Goal: Transaction & Acquisition: Purchase product/service

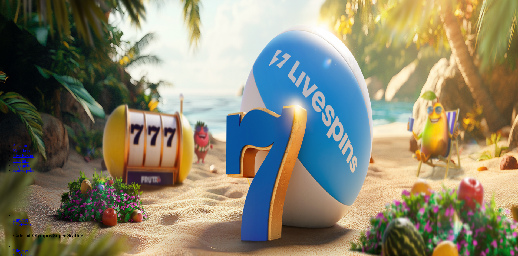
click at [16, 22] on span "Talletus" at bounding box center [10, 20] width 12 height 4
drag, startPoint x: 89, startPoint y: 46, endPoint x: 1, endPoint y: 28, distance: 89.7
click at [2, 29] on div "Talletus € 0.00 Kirjaudu Kasino Live Kasino Tarjoukset 23:02 Aloita pelaaminen …" at bounding box center [259, 71] width 515 height 138
type input "**"
click at [37, 135] on span "TALLETA JA PELAA" at bounding box center [20, 137] width 32 height 4
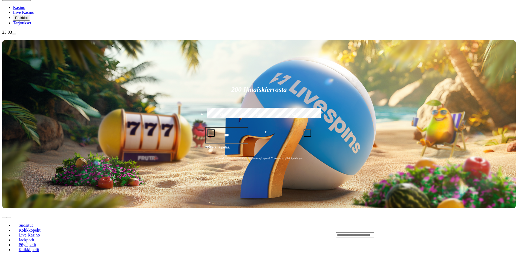
scroll to position [108, 0]
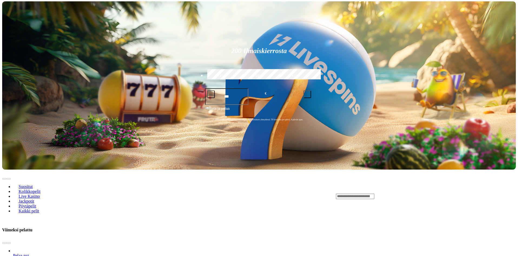
click at [374, 193] on input "Search" at bounding box center [355, 195] width 38 height 5
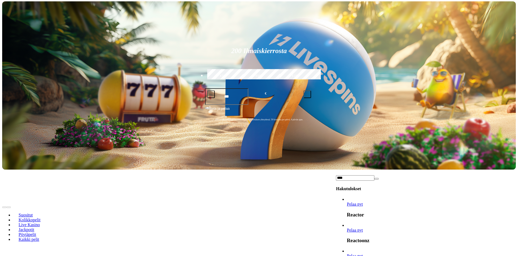
type input "****"
click at [363, 227] on link "Pelaa nyt" at bounding box center [355, 229] width 16 height 5
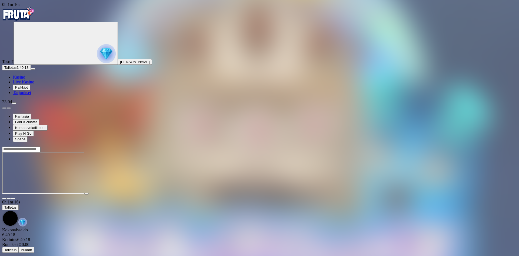
click at [494, 146] on div at bounding box center [259, 172] width 515 height 53
click at [24, 15] on img "Primary" at bounding box center [18, 14] width 32 height 14
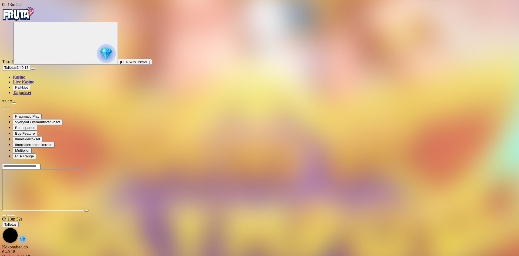
click at [481, 207] on div at bounding box center [259, 189] width 515 height 53
click at [24, 16] on img "Primary" at bounding box center [18, 14] width 32 height 14
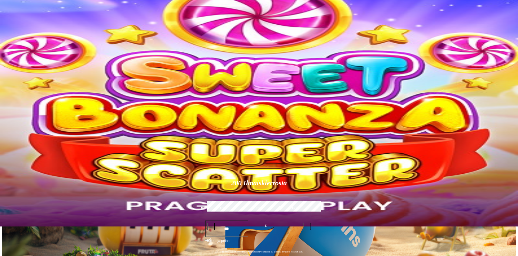
scroll to position [27, 0]
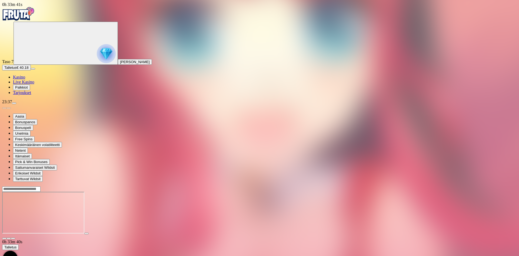
click at [27, 17] on img "Primary" at bounding box center [18, 14] width 32 height 14
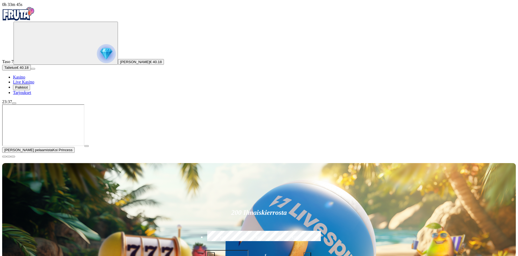
click at [97, 59] on img "Primary" at bounding box center [106, 53] width 19 height 19
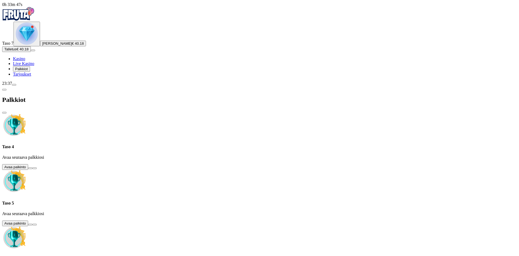
click at [32, 167] on button at bounding box center [30, 168] width 4 height 2
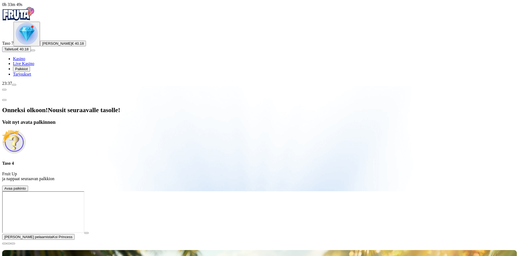
click at [4, 100] on span "close icon" at bounding box center [4, 100] width 0 height 0
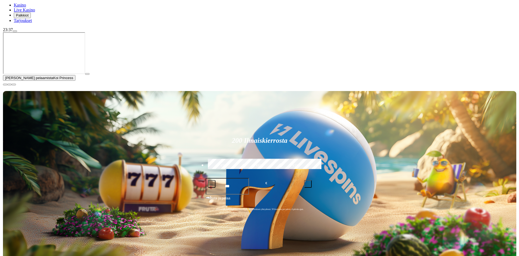
scroll to position [81, 0]
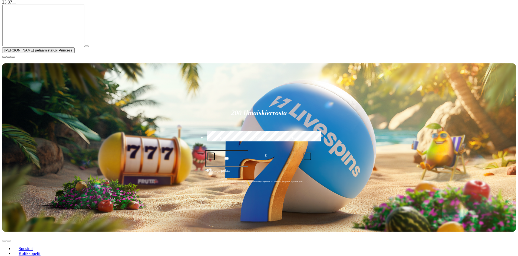
click at [4, 57] on span "close icon" at bounding box center [4, 57] width 0 height 0
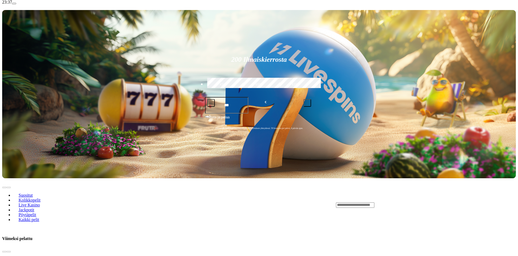
click at [16, 4] on button "menu" at bounding box center [14, 4] width 4 height 2
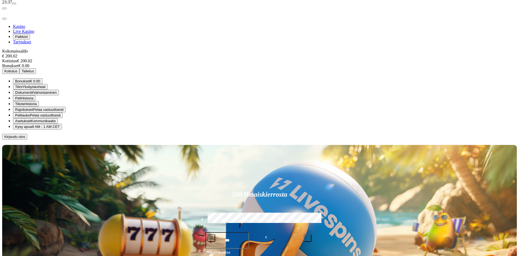
click at [17, 69] on span "Kotiutus" at bounding box center [10, 71] width 13 height 4
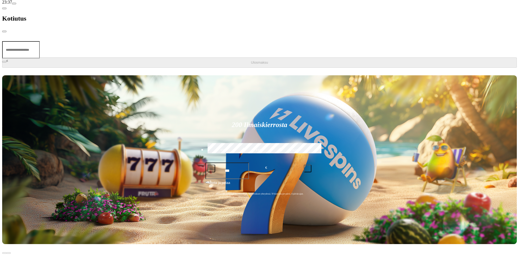
click at [40, 41] on input "number" at bounding box center [21, 49] width 38 height 17
type input "***"
click at [251, 60] on span "Ulosmaksu" at bounding box center [259, 62] width 17 height 4
click at [4, 31] on span "close icon" at bounding box center [4, 31] width 0 height 0
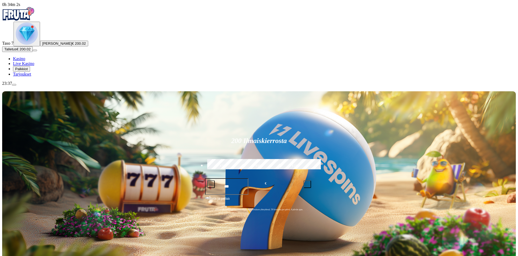
click at [34, 45] on img "Primary" at bounding box center [27, 33] width 22 height 22
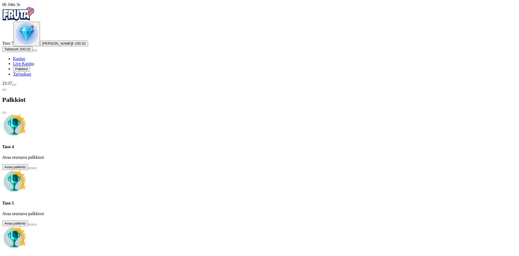
click at [32, 167] on button at bounding box center [30, 168] width 4 height 2
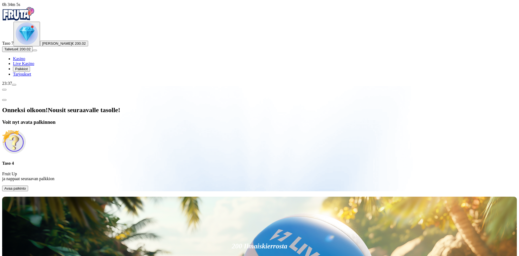
click at [26, 186] on span "Avaa palkinto" at bounding box center [15, 188] width 22 height 4
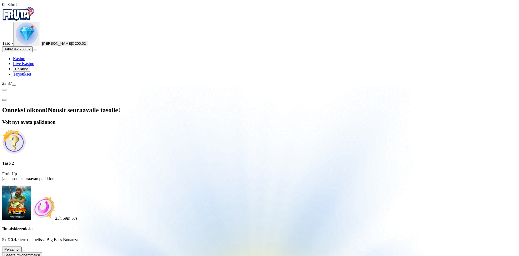
click at [26, 249] on button at bounding box center [24, 250] width 4 height 2
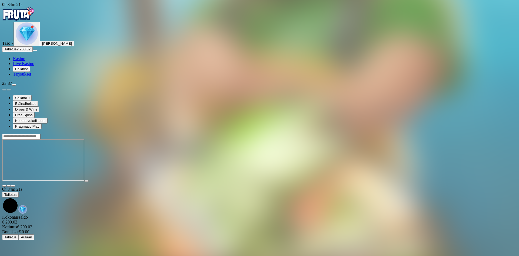
click at [32, 45] on img "Primary" at bounding box center [27, 33] width 22 height 22
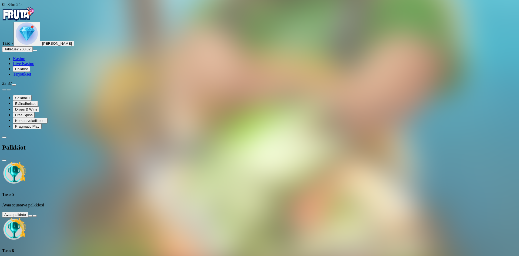
drag, startPoint x: 70, startPoint y: 8, endPoint x: 67, endPoint y: 8, distance: 3.1
click at [6, 136] on button "button" at bounding box center [4, 137] width 4 height 2
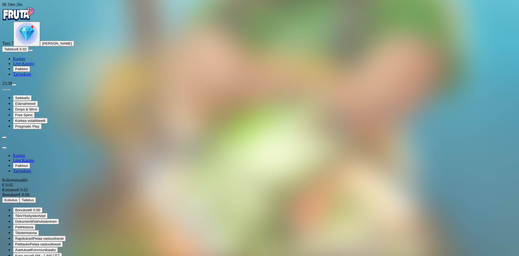
click at [40, 46] on button "[PERSON_NAME]" at bounding box center [57, 44] width 34 height 6
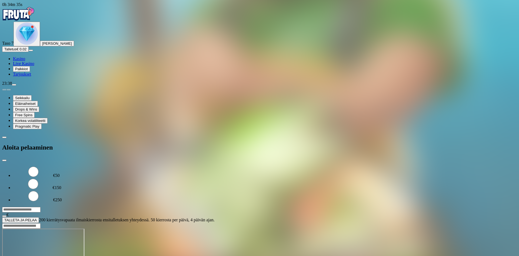
click at [4, 160] on span "close icon" at bounding box center [4, 160] width 0 height 0
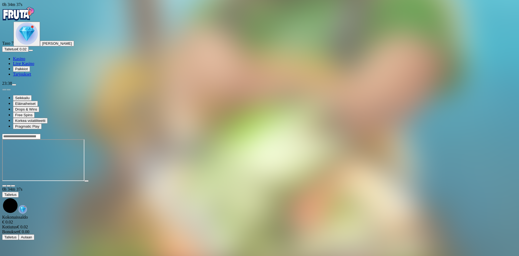
click at [27, 45] on img "Primary" at bounding box center [27, 33] width 22 height 22
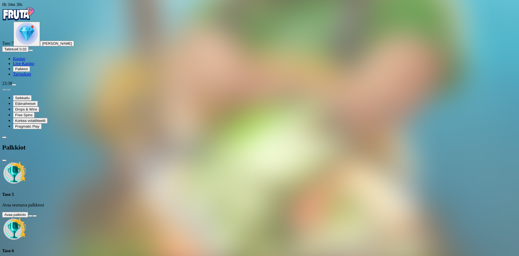
click at [31, 76] on link "Tarjoukset" at bounding box center [22, 74] width 18 height 5
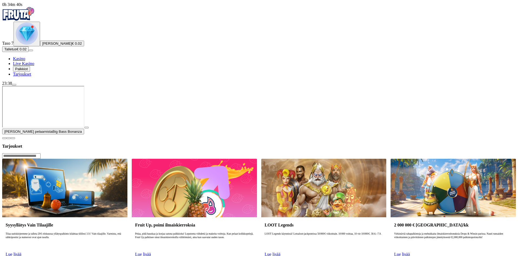
click at [32, 45] on img "Primary" at bounding box center [27, 33] width 22 height 22
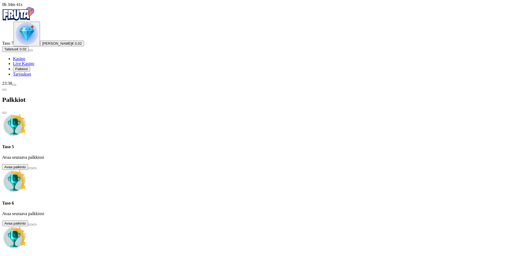
click at [32, 167] on button at bounding box center [30, 168] width 4 height 2
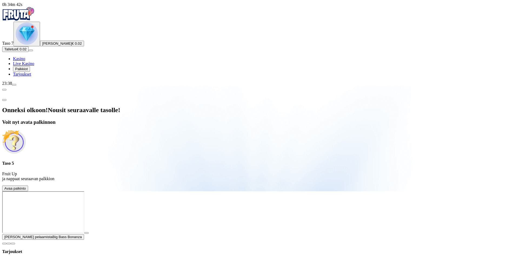
click at [26, 186] on span "Avaa palkinto" at bounding box center [15, 188] width 22 height 4
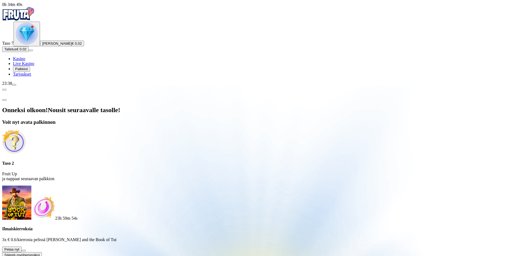
click at [26, 249] on button at bounding box center [24, 250] width 4 height 2
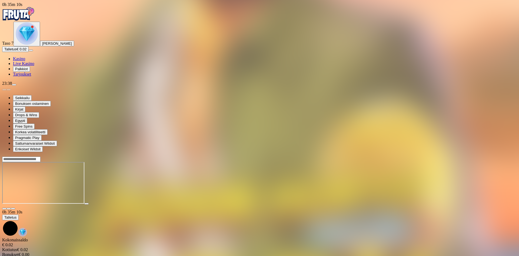
click at [29, 45] on img "Primary" at bounding box center [27, 33] width 22 height 22
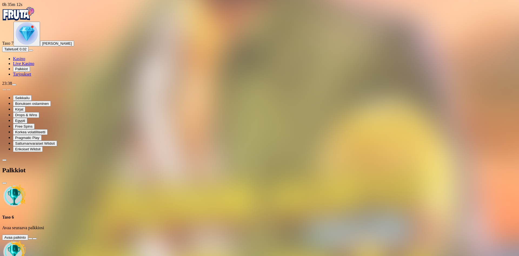
click at [32, 237] on button at bounding box center [30, 238] width 4 height 2
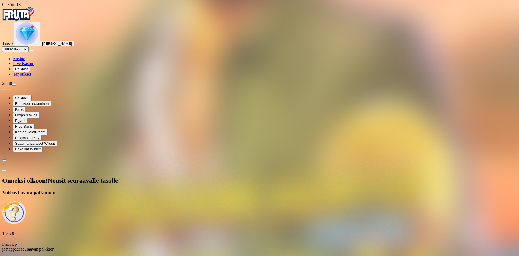
click at [28, 255] on button "Avaa palkinto" at bounding box center [15, 259] width 26 height 6
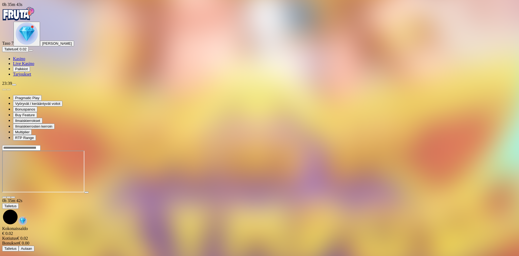
click at [27, 45] on img "Primary" at bounding box center [27, 33] width 22 height 22
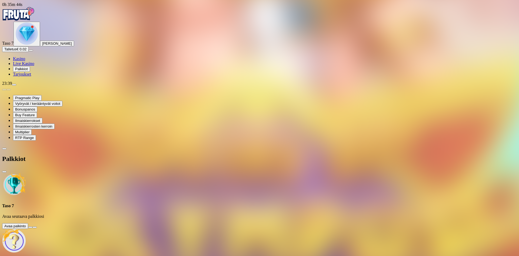
click at [32, 226] on button at bounding box center [30, 227] width 4 height 2
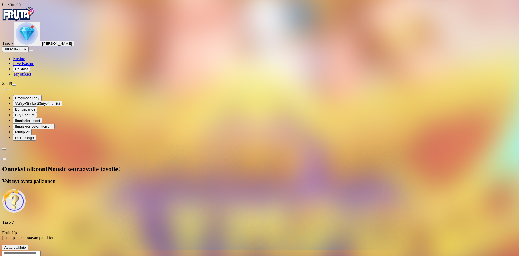
click at [26, 245] on span "Avaa palkinto" at bounding box center [15, 247] width 22 height 4
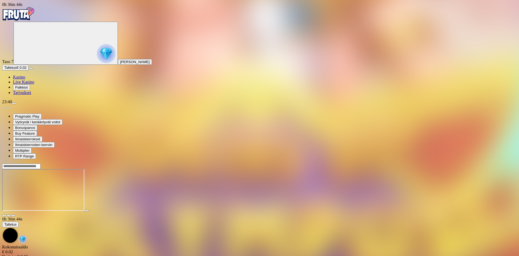
click at [97, 51] on img "Primary" at bounding box center [106, 53] width 19 height 19
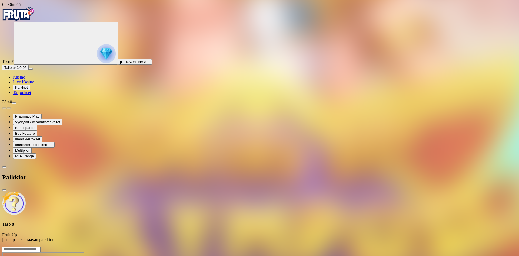
click at [110, 232] on p "Fruit Up ja nappaat seuraavan palkkion" at bounding box center [259, 237] width 515 height 10
click at [4, 190] on span "close icon" at bounding box center [4, 190] width 0 height 0
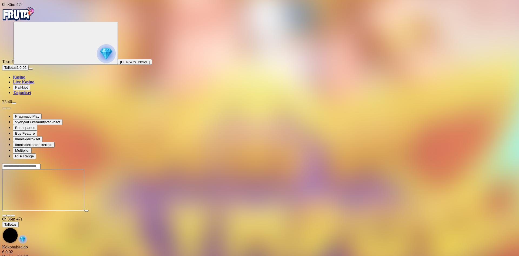
click at [25, 79] on span "Kasino" at bounding box center [19, 77] width 12 height 5
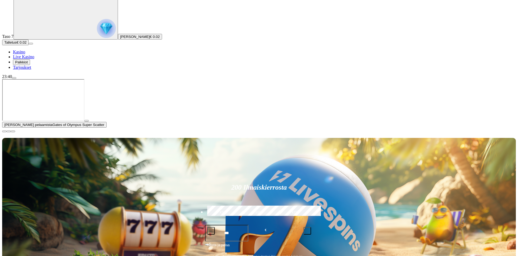
scroll to position [27, 0]
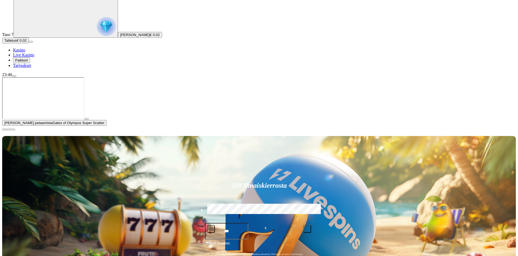
click at [4, 129] on span "close icon" at bounding box center [4, 129] width 0 height 0
